Goal: Task Accomplishment & Management: Complete application form

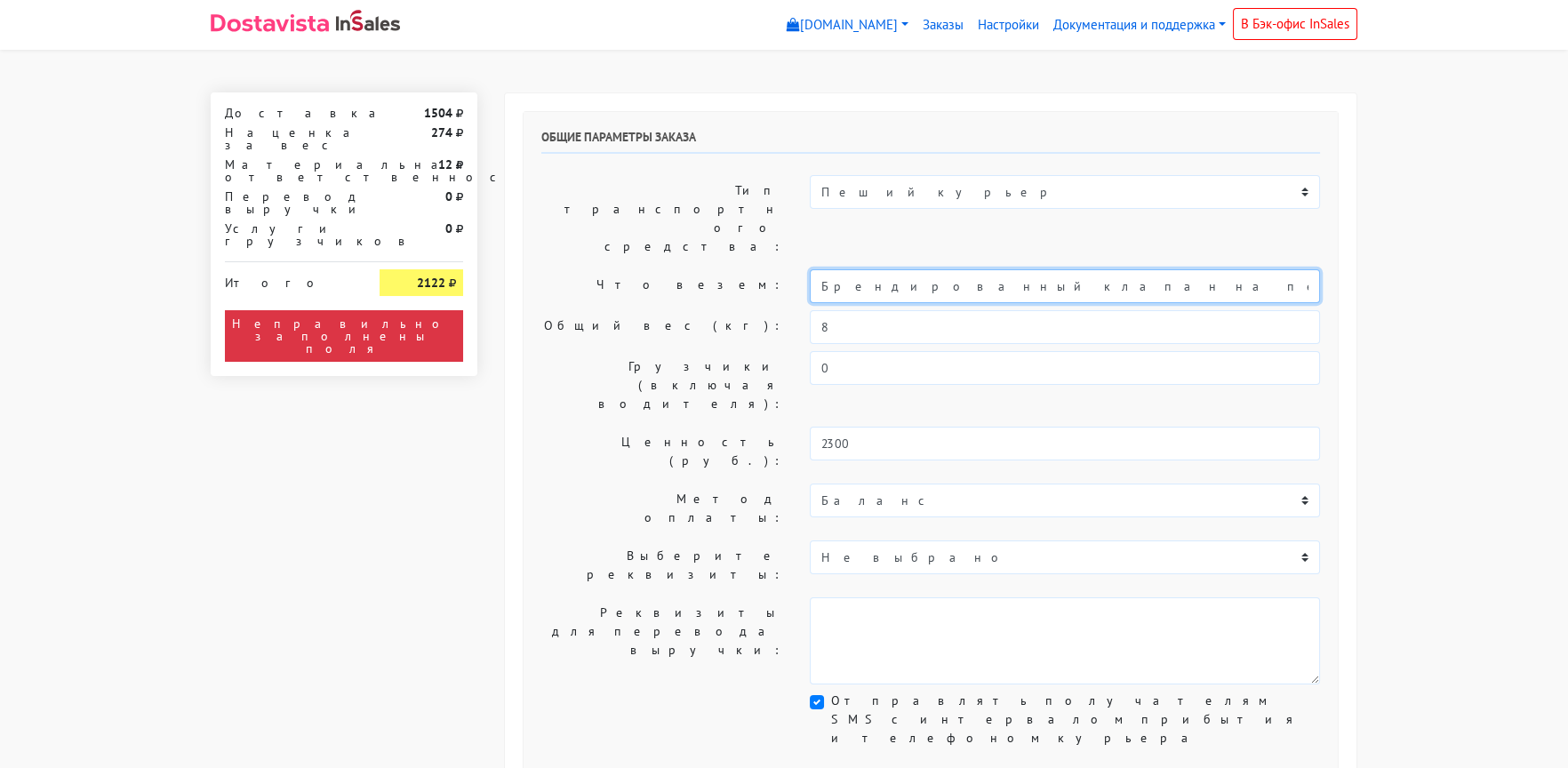
drag, startPoint x: 982, startPoint y: 233, endPoint x: 761, endPoint y: 244, distance: 221.3
click at [770, 270] on div "Что везем: Брендированный клапан на печенье" at bounding box center [931, 287] width 806 height 34
type input "Печенье"
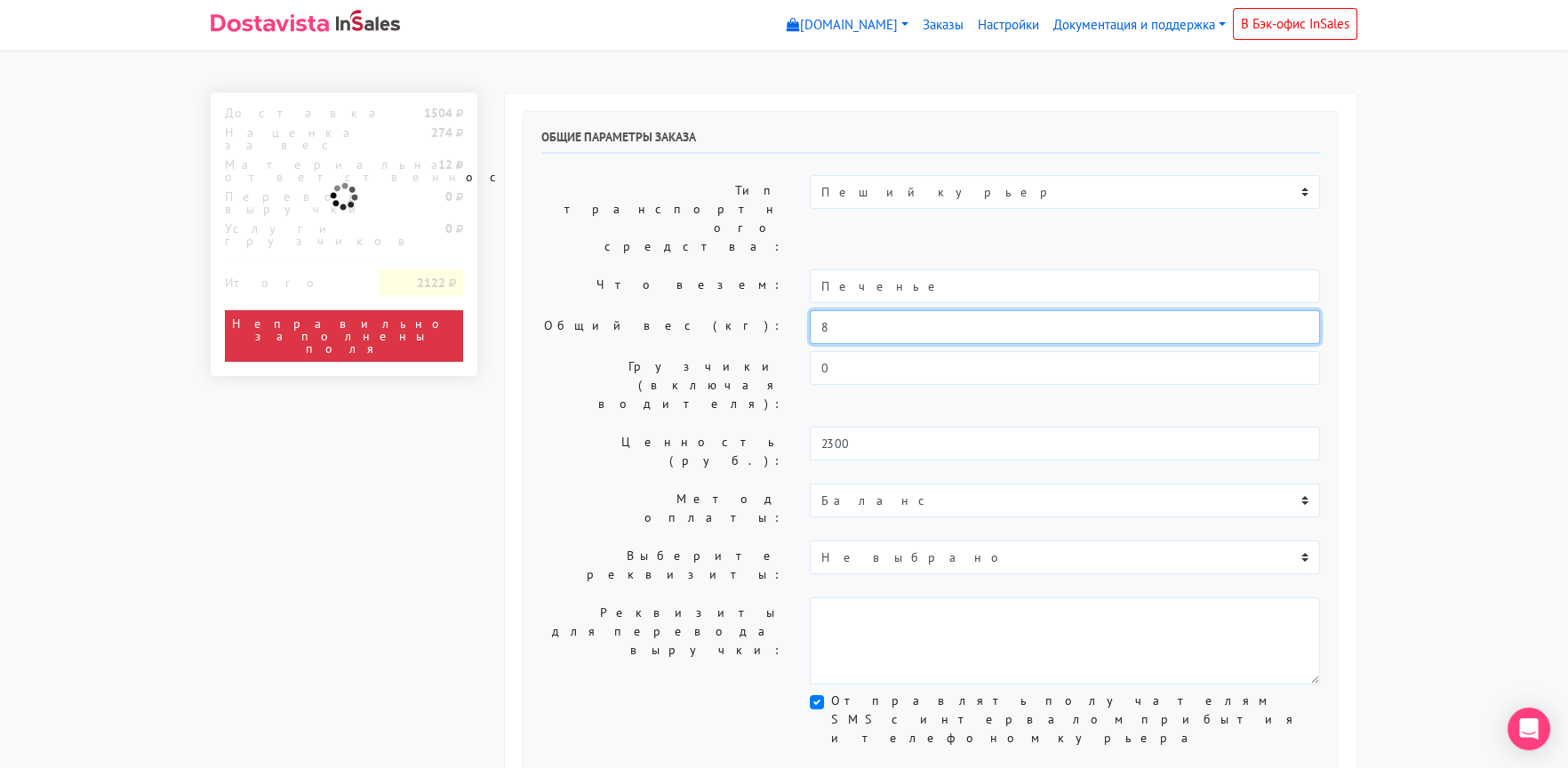
drag, startPoint x: 817, startPoint y: 279, endPoint x: 733, endPoint y: 286, distance: 84.3
click at [734, 310] on div "Общий вес (кг): 8" at bounding box center [931, 327] width 806 height 34
type input "1"
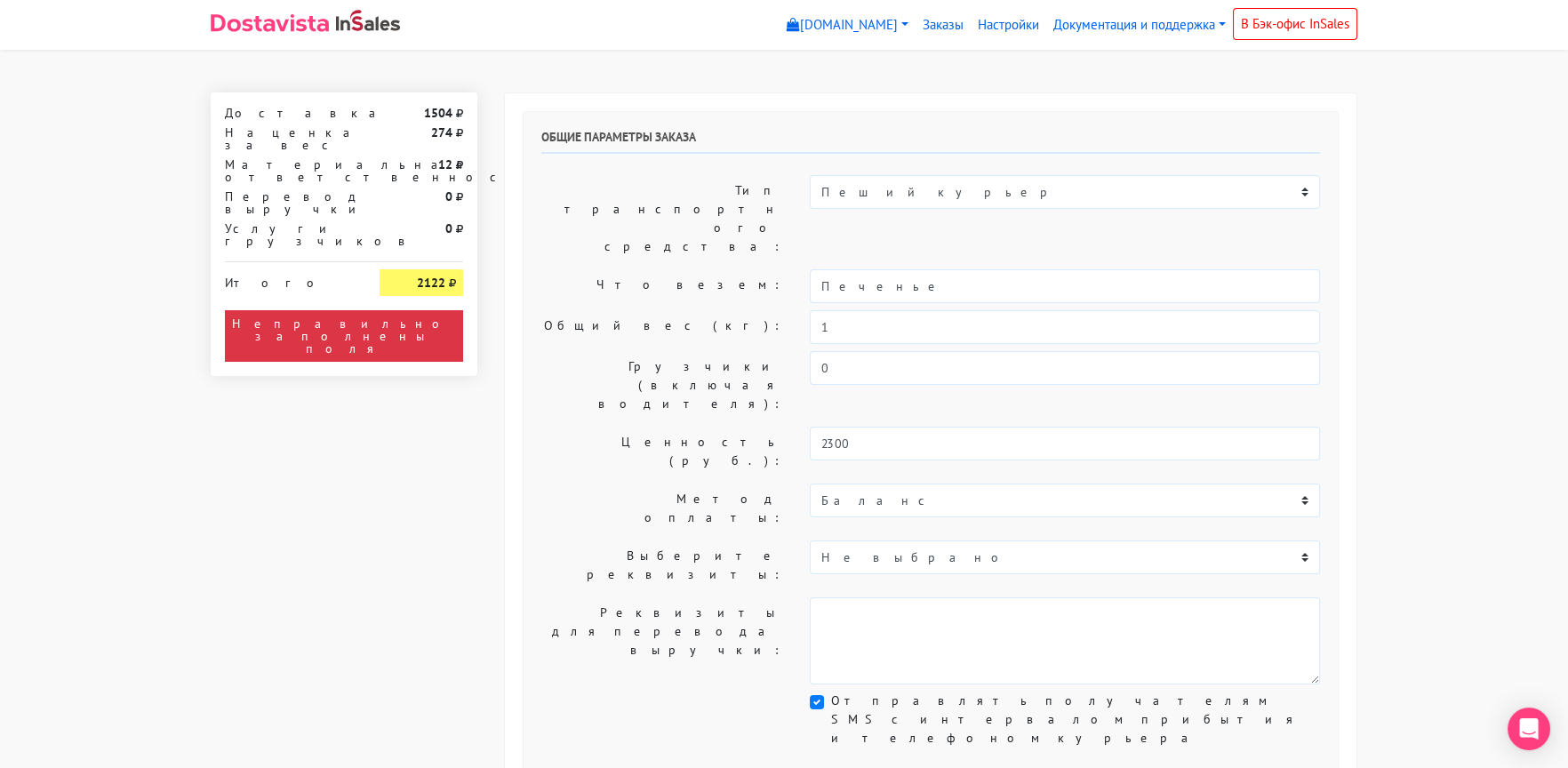
click at [664, 310] on label "Общий вес (кг):" at bounding box center [663, 327] width 269 height 34
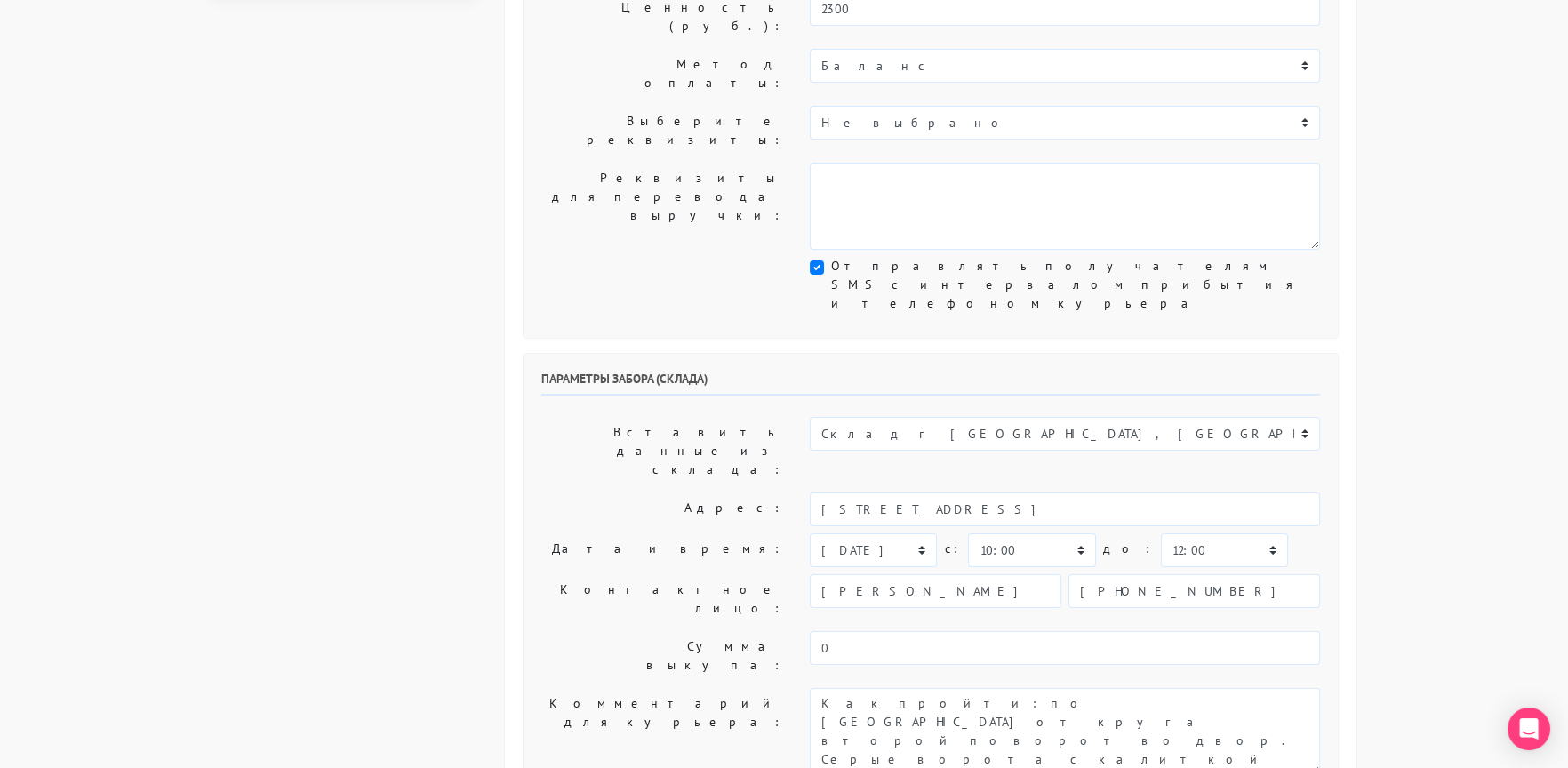
scroll to position [444, 0]
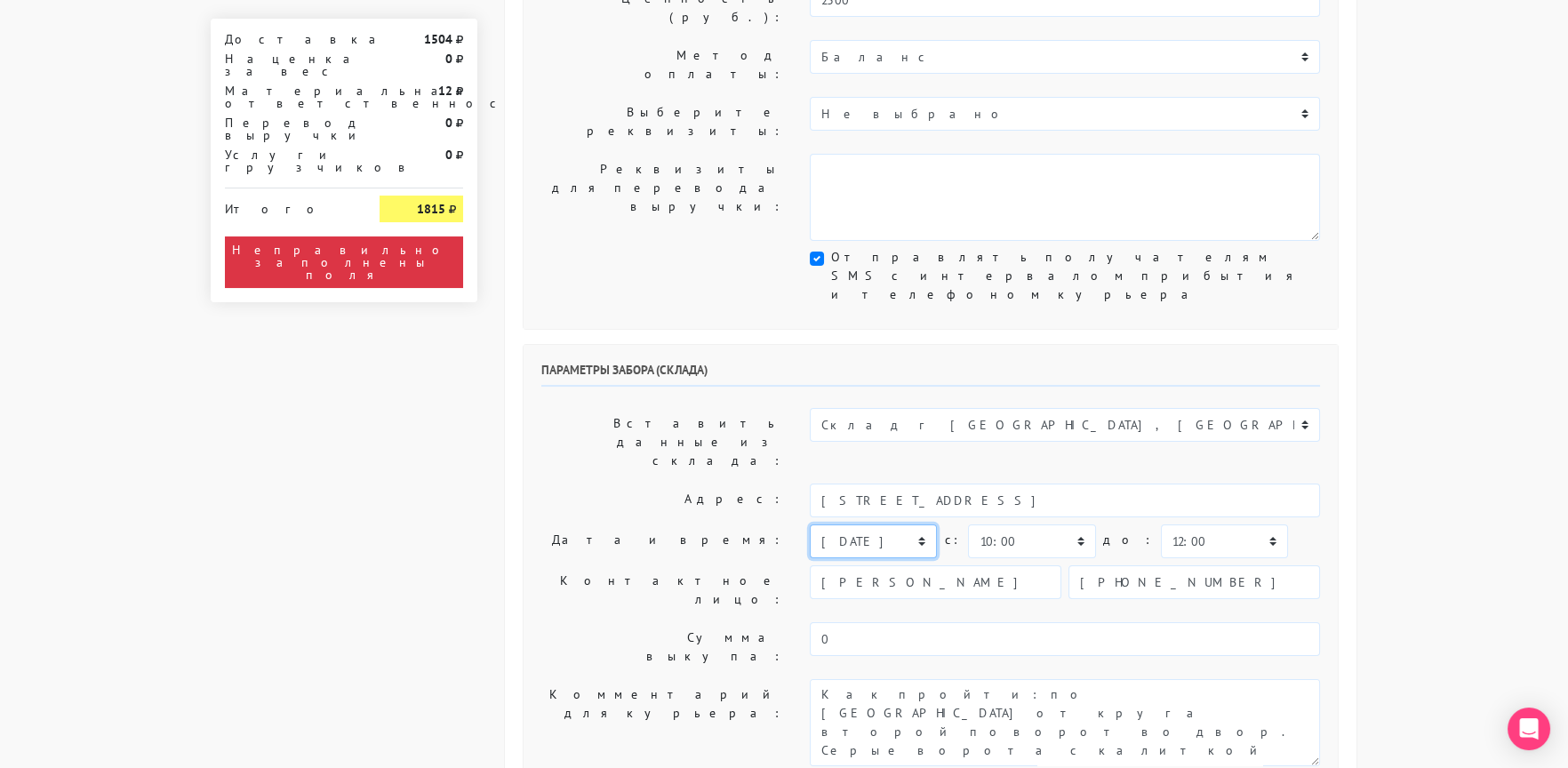
click at [878, 525] on select "[DATE] [DATE] [DATE] [DATE] [DATE] [DATE] [DATE] [DATE] [DATE]" at bounding box center [873, 541] width 127 height 34
select select "[DATE]"
click at [810, 525] on select "[DATE] [DATE] [DATE] [DATE] [DATE] [DATE] [DATE] [DATE] [DATE]" at bounding box center [873, 541] width 127 height 34
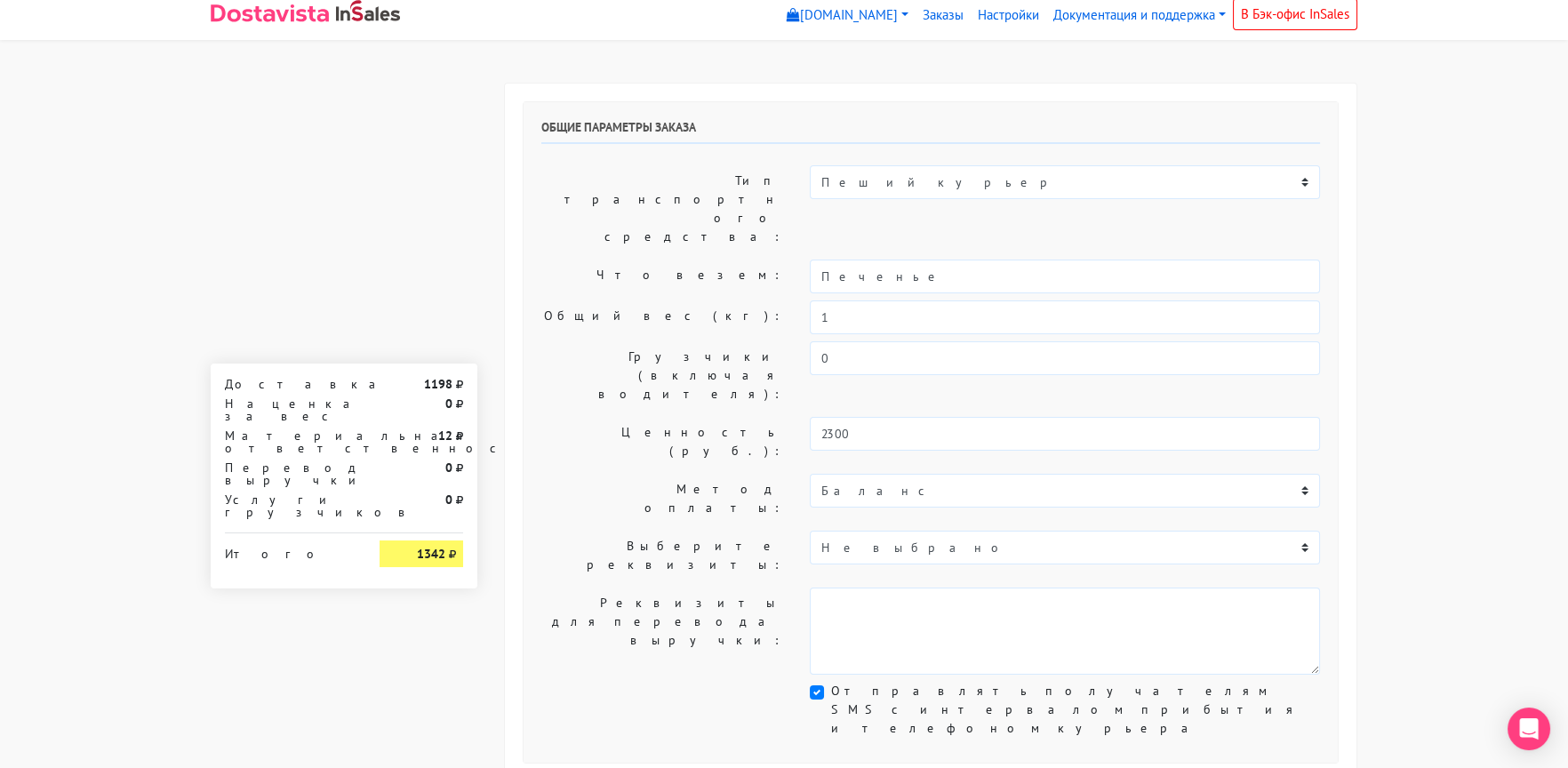
scroll to position [0, 0]
